Goal: Find specific page/section: Find specific page/section

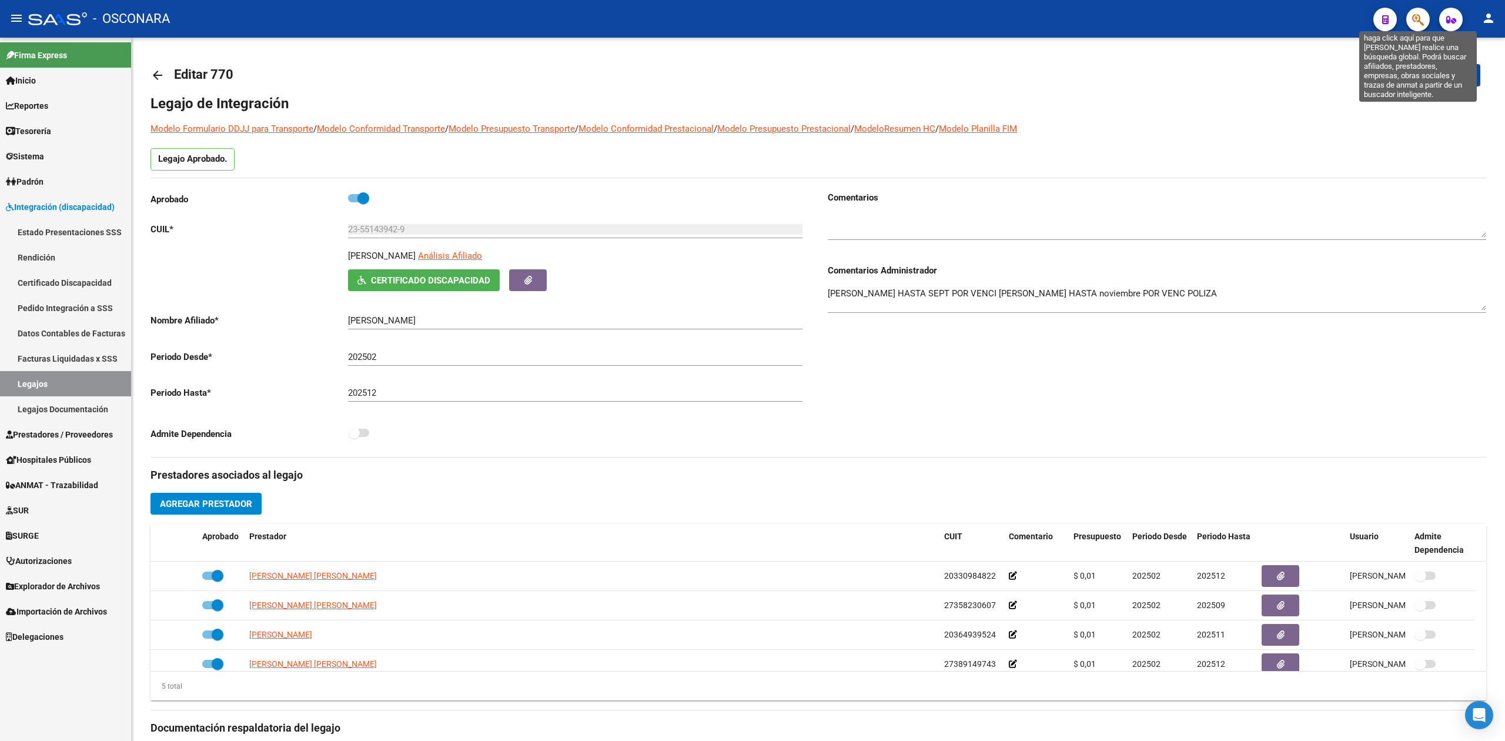
click at [1420, 14] on icon "button" at bounding box center [1419, 20] width 12 height 14
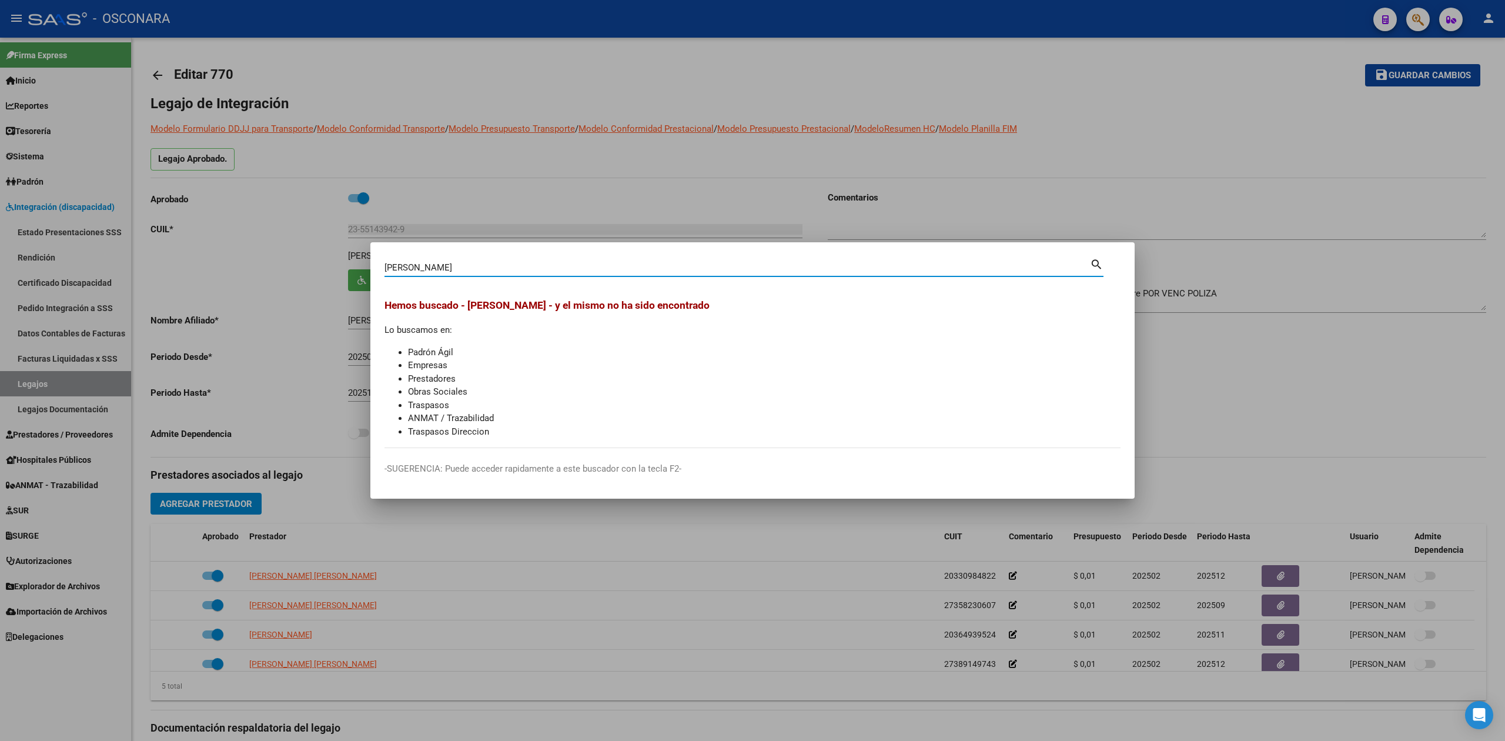
type input "[PERSON_NAME]"
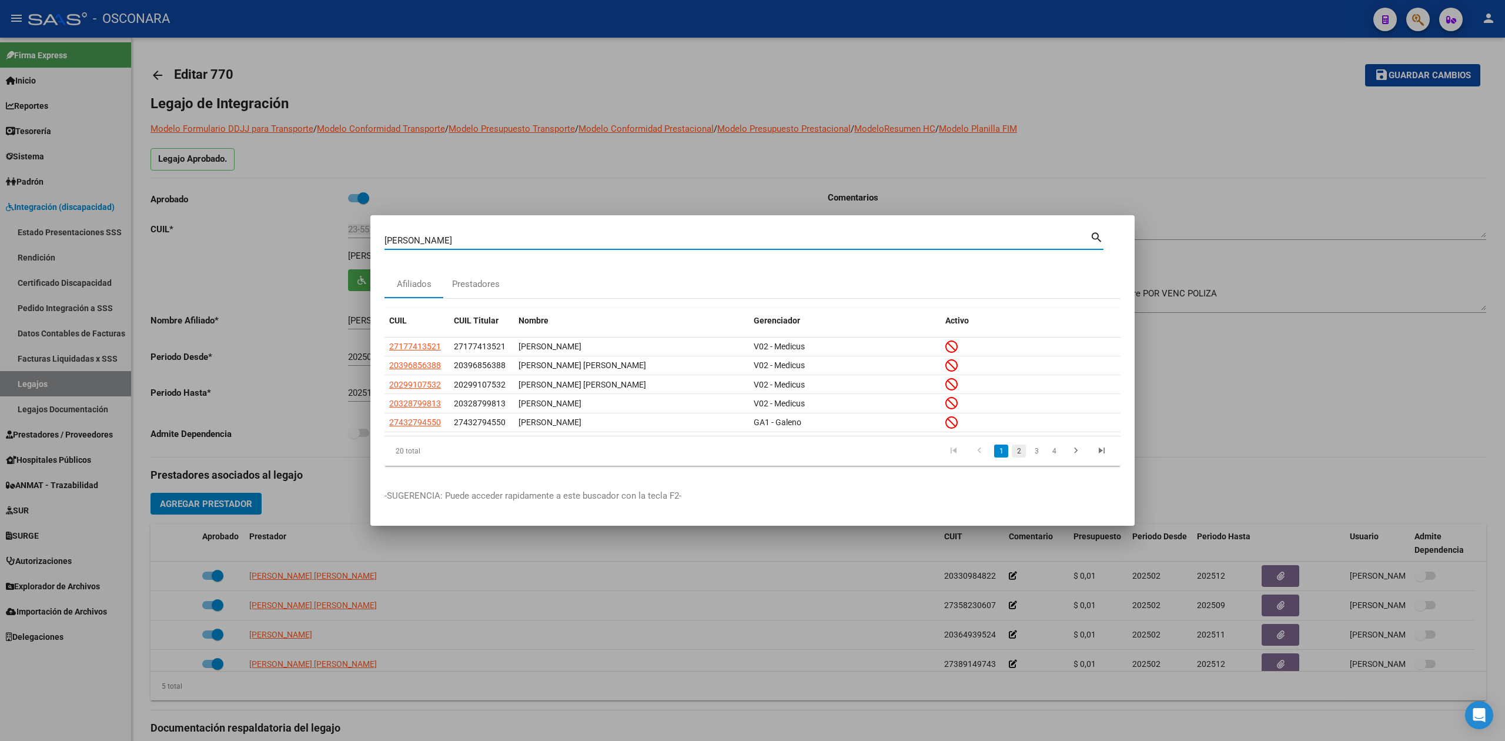
click at [1019, 449] on link "2" at bounding box center [1019, 451] width 14 height 13
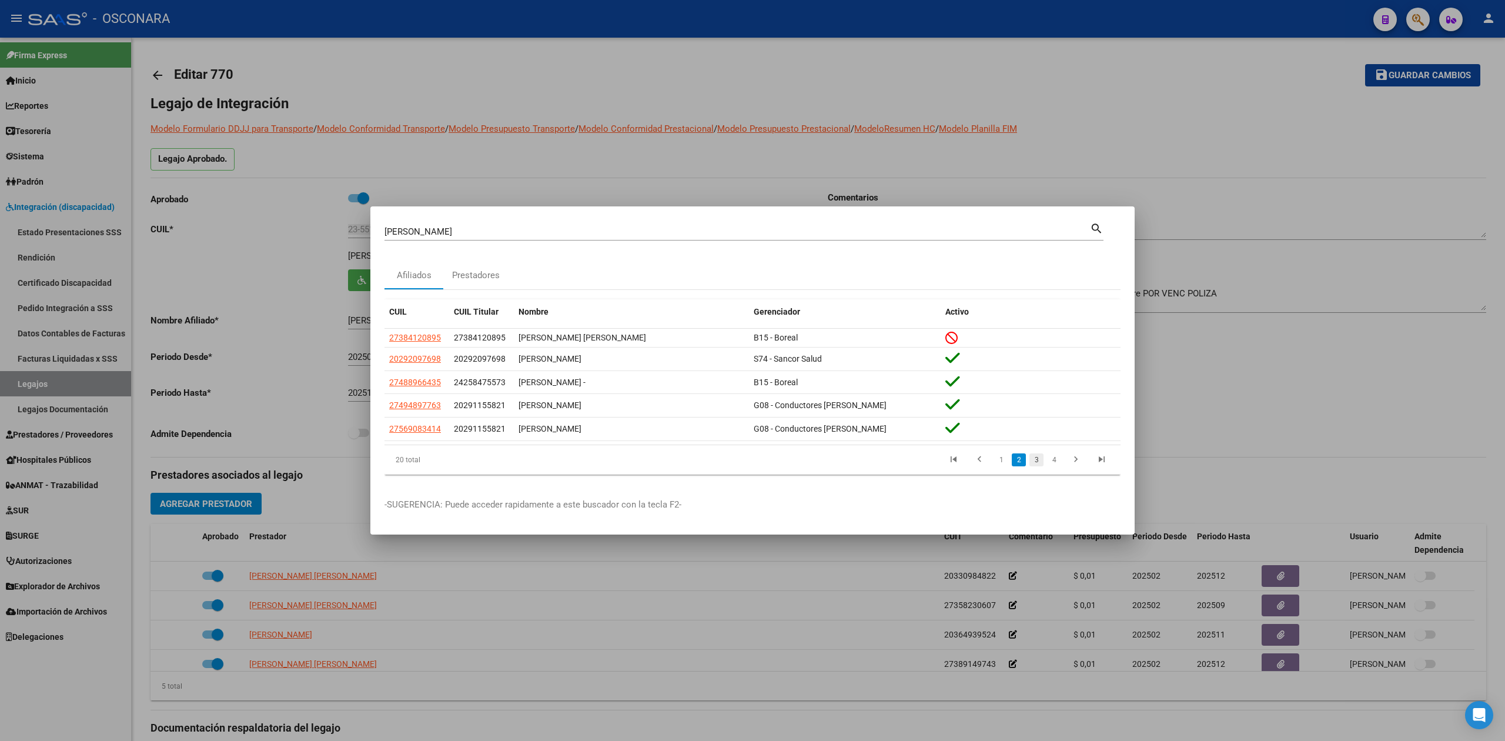
click at [1036, 459] on link "3" at bounding box center [1037, 459] width 14 height 13
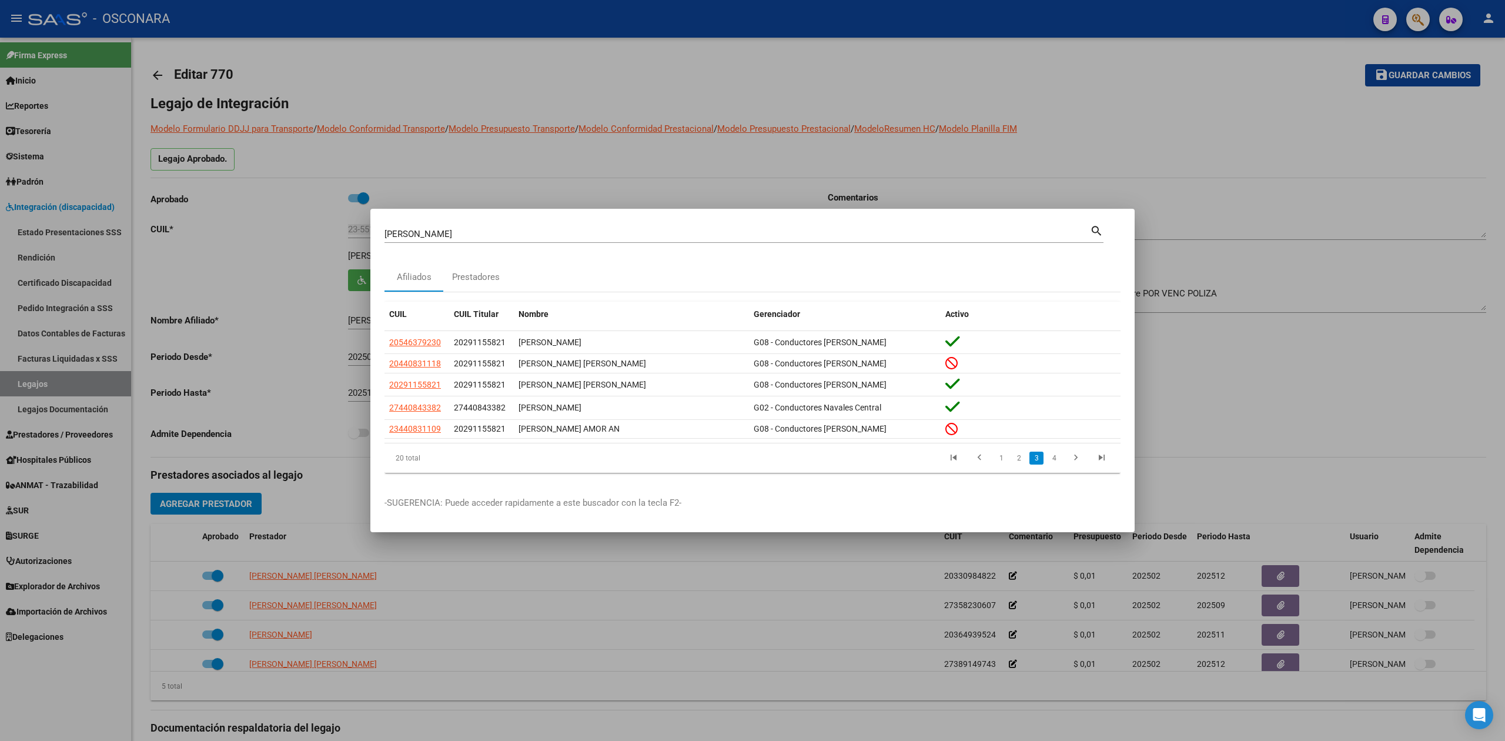
click at [610, 154] on div at bounding box center [752, 370] width 1505 height 741
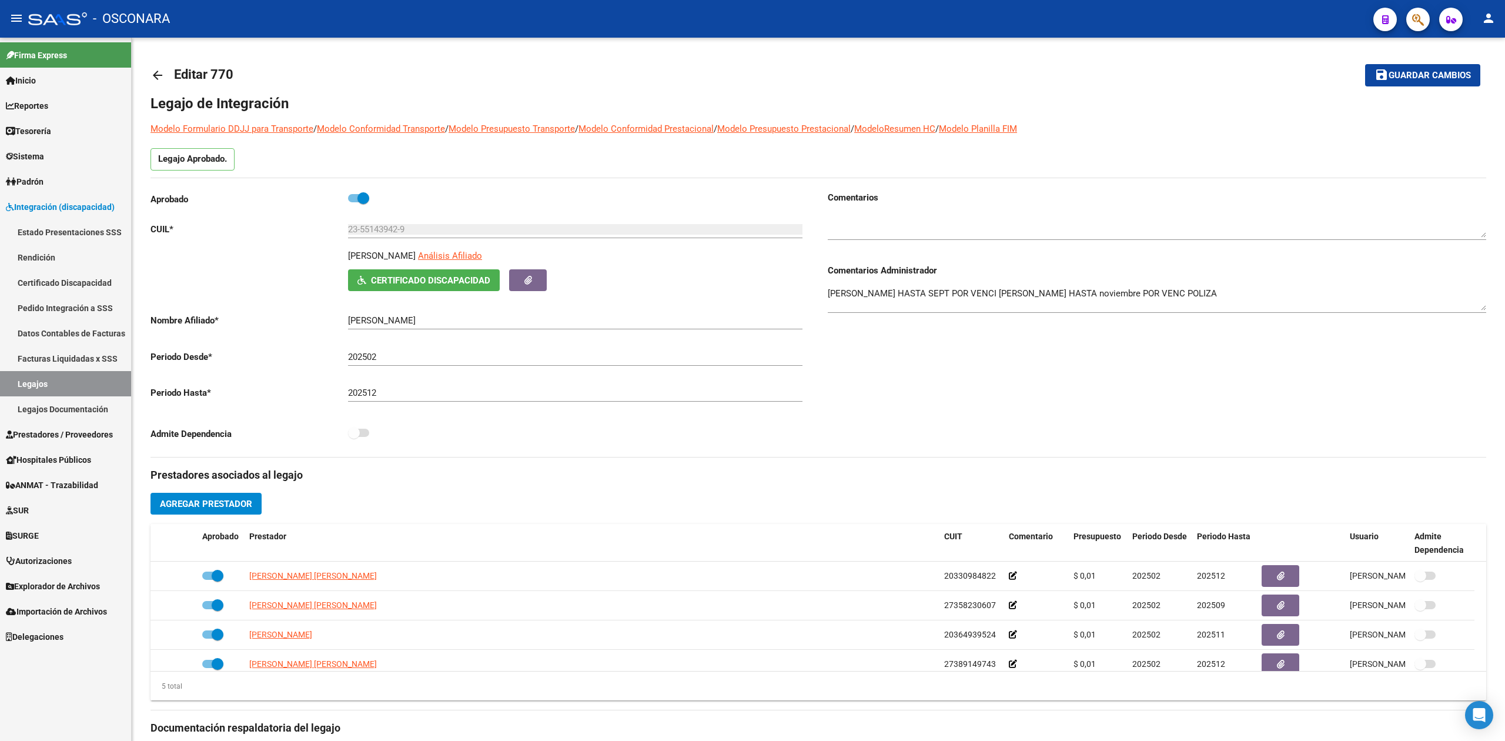
click at [57, 382] on link "Legajos" at bounding box center [65, 383] width 131 height 25
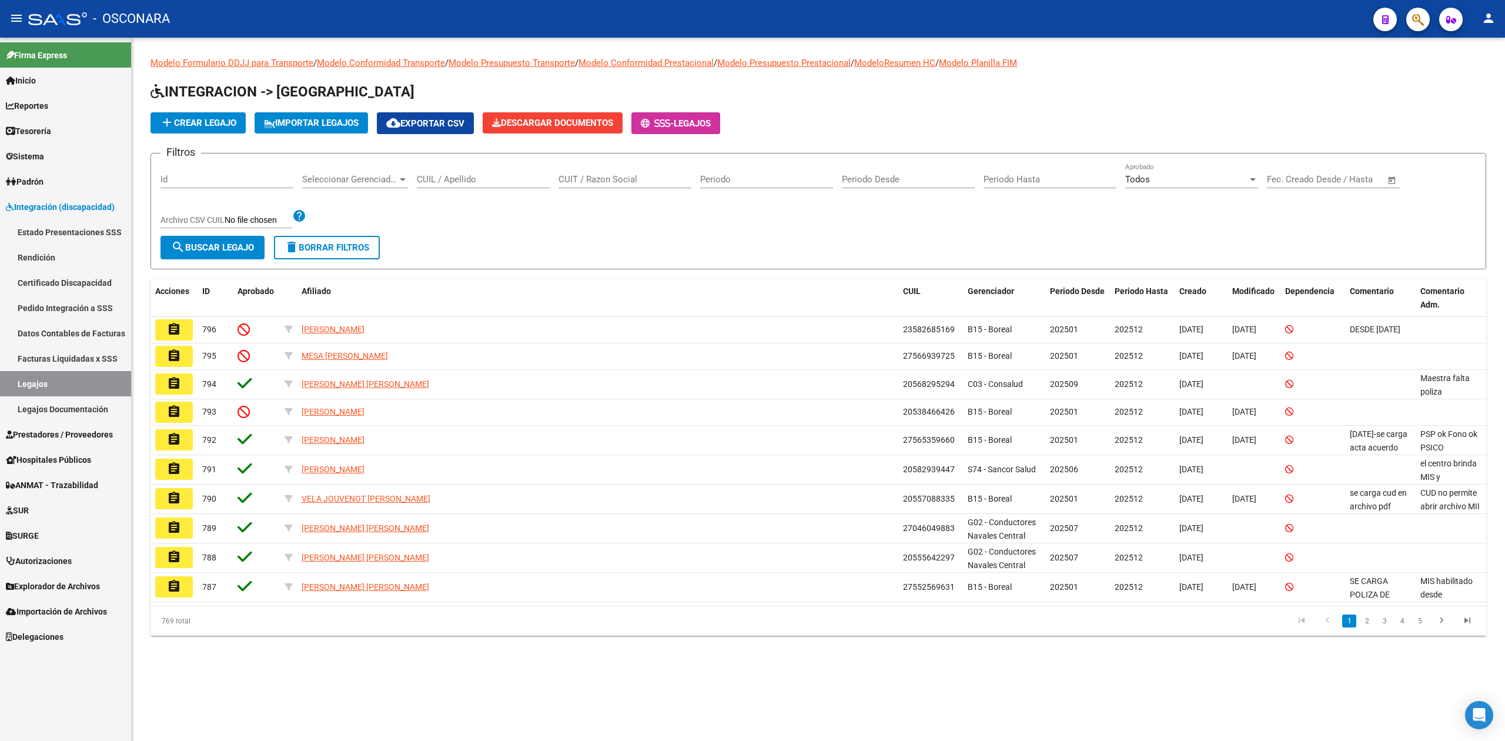
click at [445, 185] on div "CUIL / Apellido" at bounding box center [483, 175] width 133 height 25
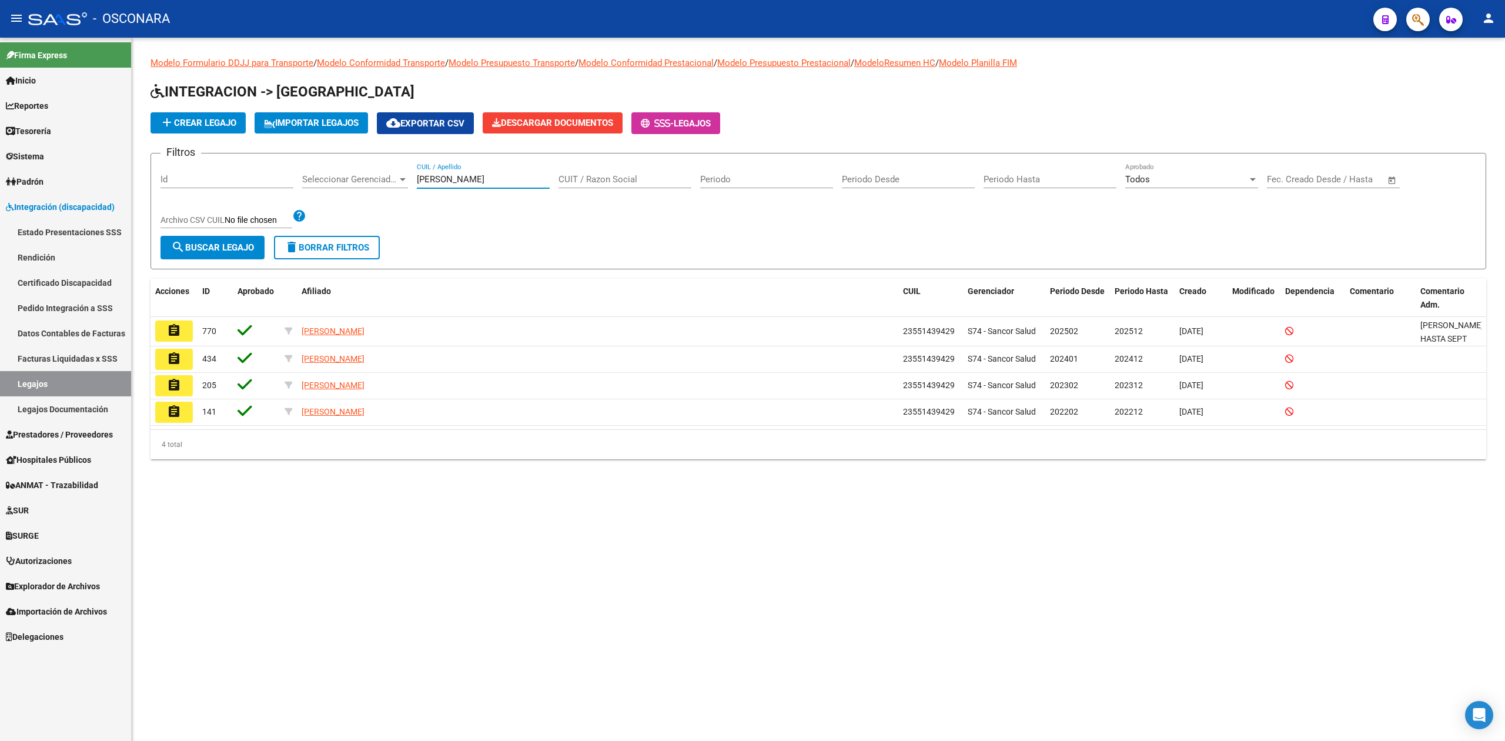
type input "[PERSON_NAME]"
click at [916, 109] on app-list-header "INTEGRACION -> Legajos add Crear Legajo IMPORTAR LEGAJOS cloud_download Exporta…" at bounding box center [819, 175] width 1336 height 187
